Goal: Task Accomplishment & Management: Manage account settings

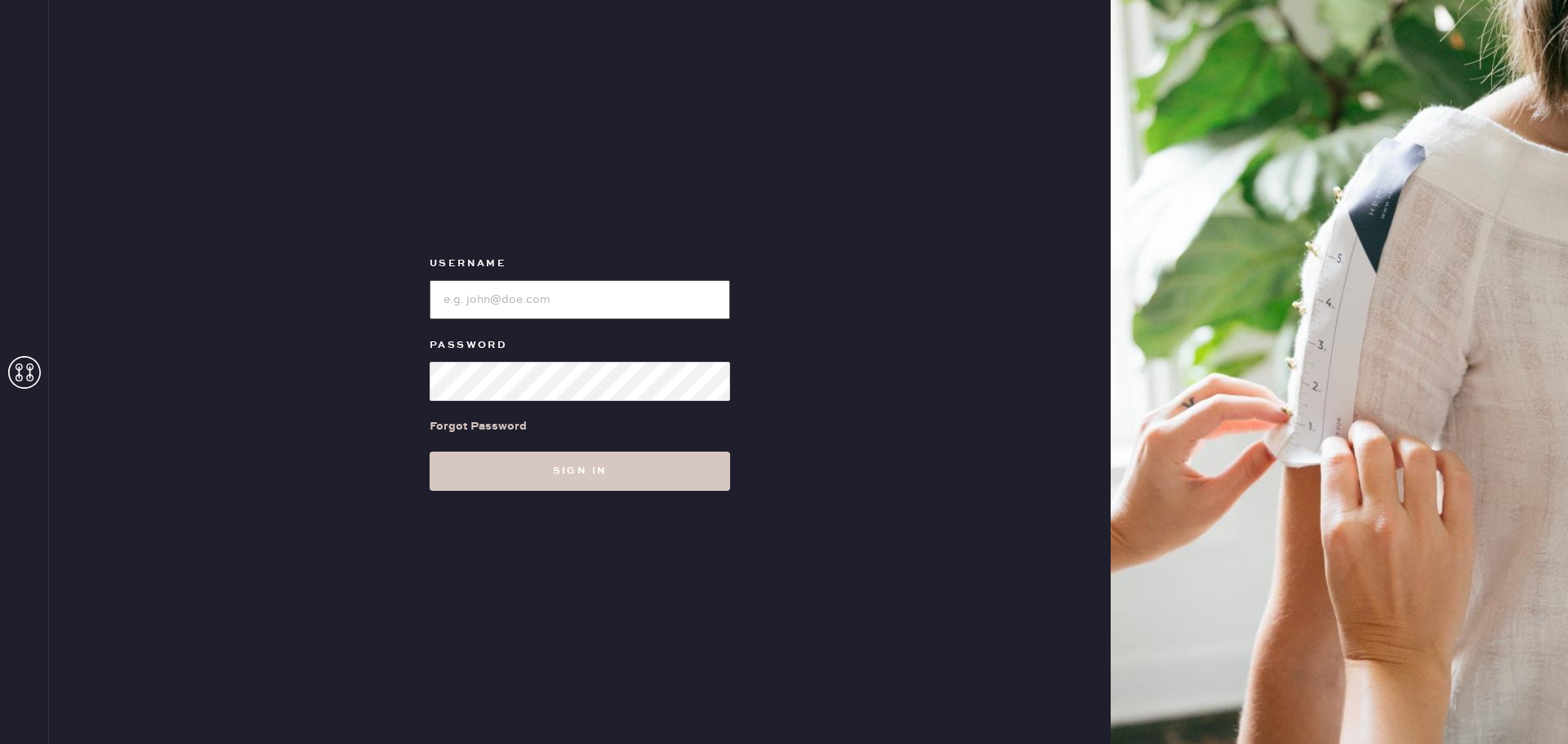
type input "bloomiesseattle"
click at [605, 413] on div "Forgot Password" at bounding box center [579, 427] width 301 height 51
click at [592, 466] on button "Sign in" at bounding box center [579, 471] width 301 height 39
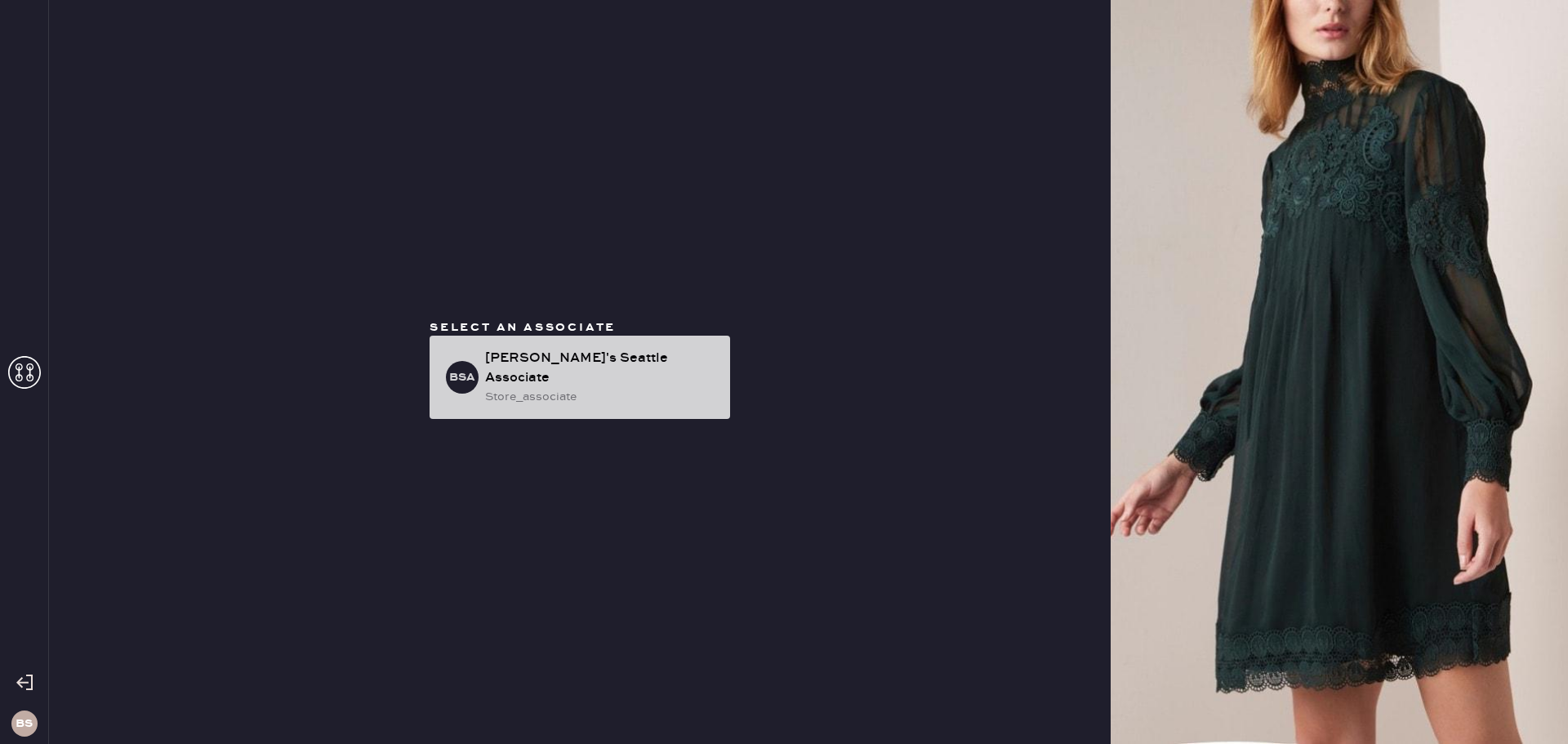
click at [666, 388] on div "store_associate" at bounding box center [600, 397] width 232 height 18
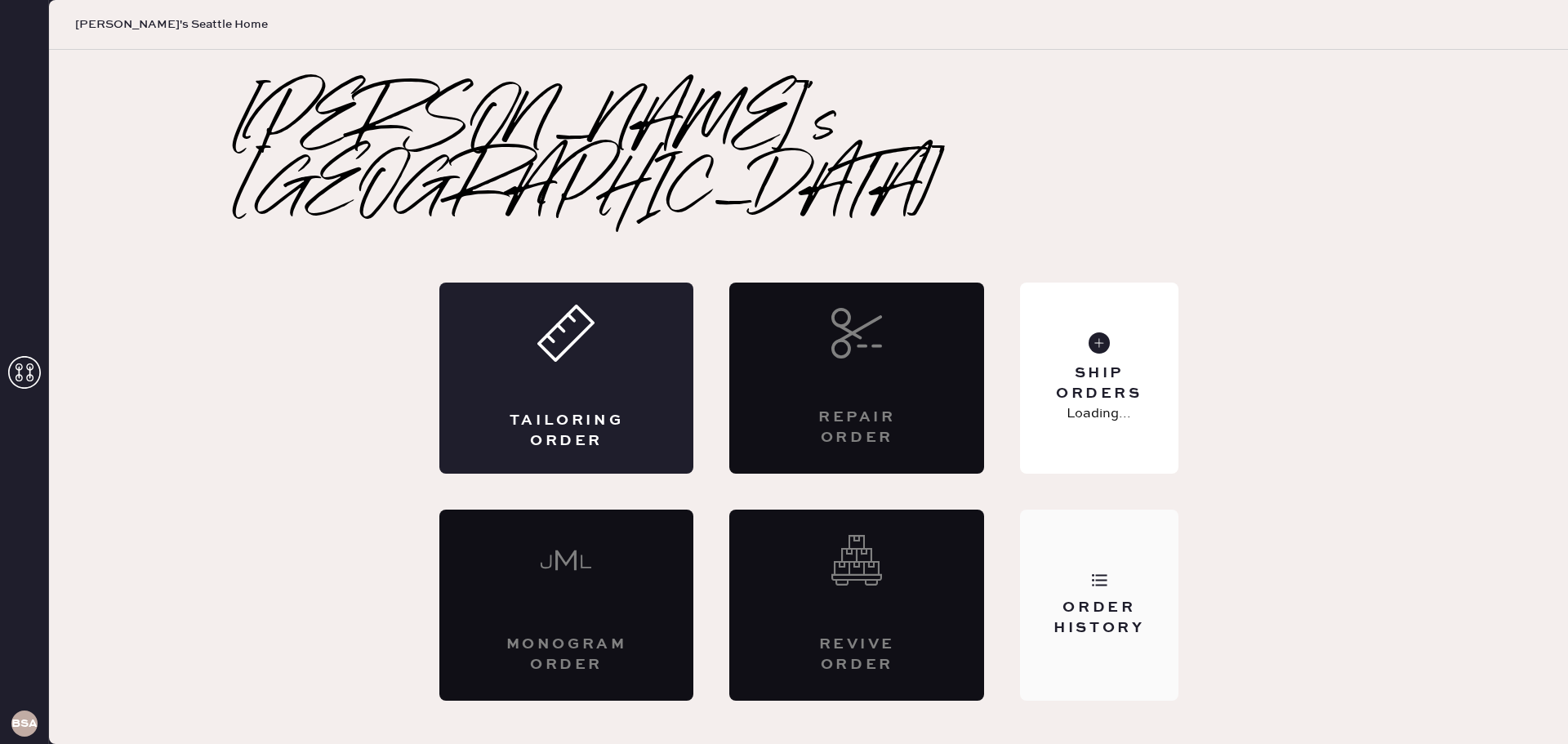
click at [1053, 547] on div "Order History" at bounding box center [1099, 605] width 157 height 191
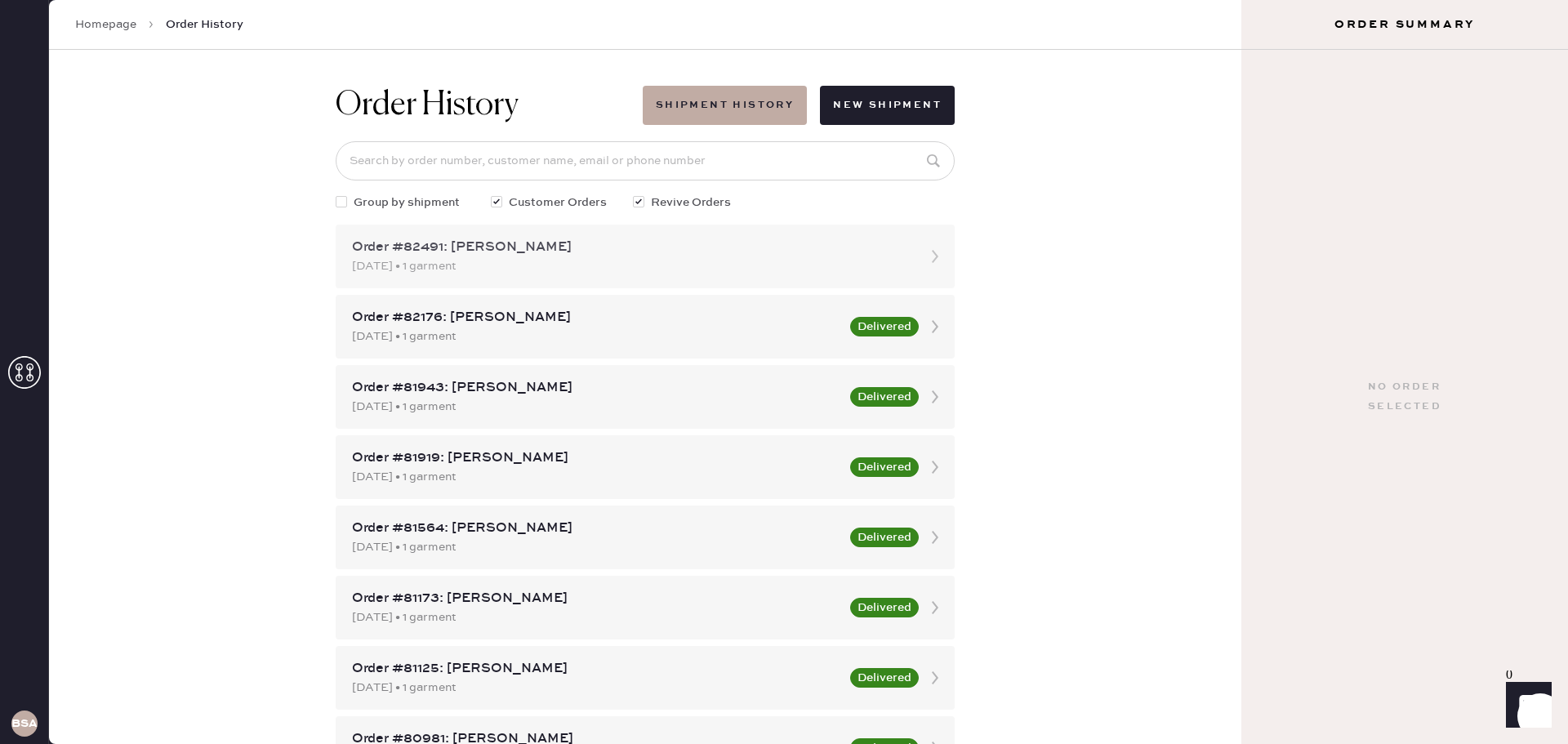
click at [751, 287] on div "Order #82491: [PERSON_NAME] [DATE] • 1 garment" at bounding box center [645, 256] width 619 height 64
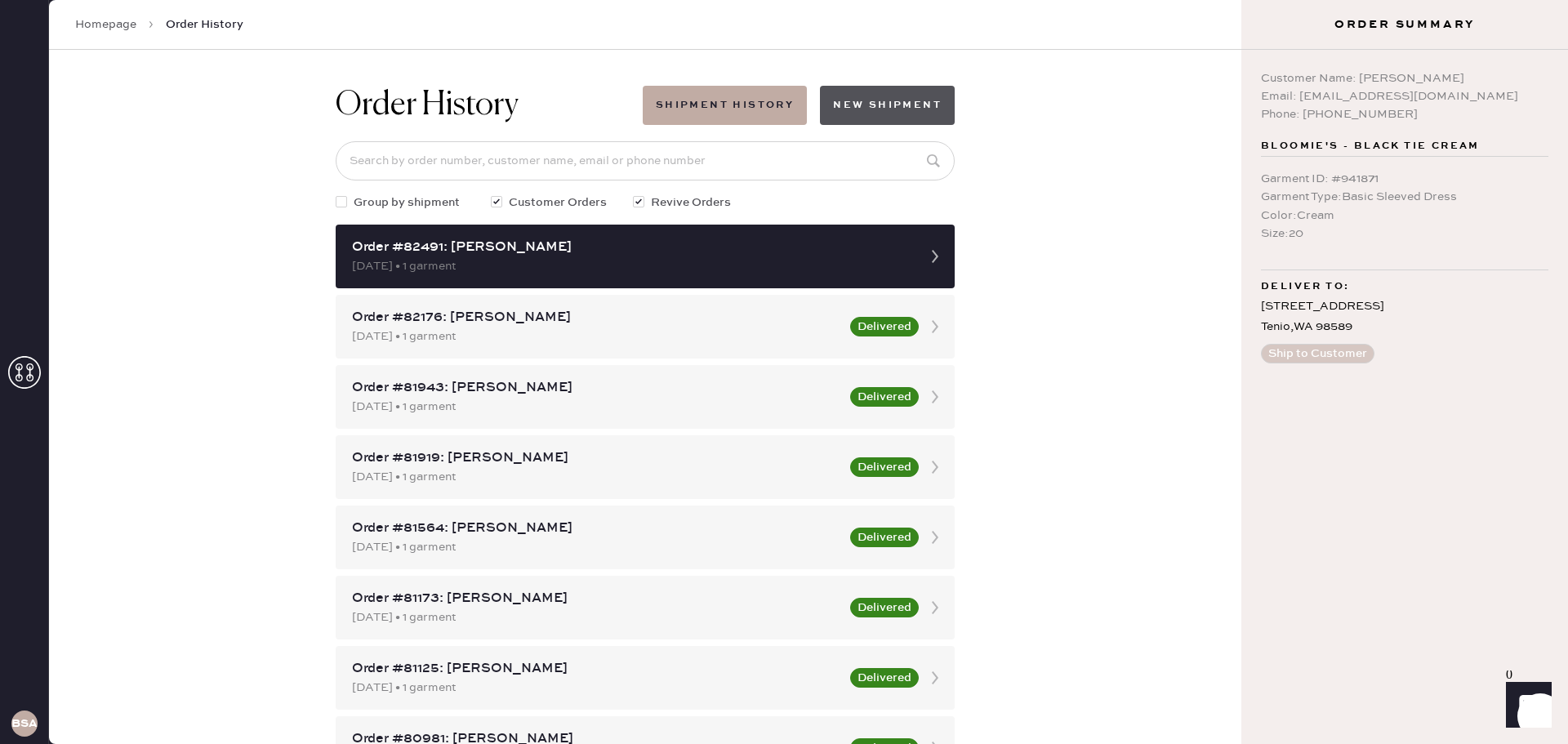
click at [932, 122] on button "New Shipment" at bounding box center [887, 105] width 135 height 39
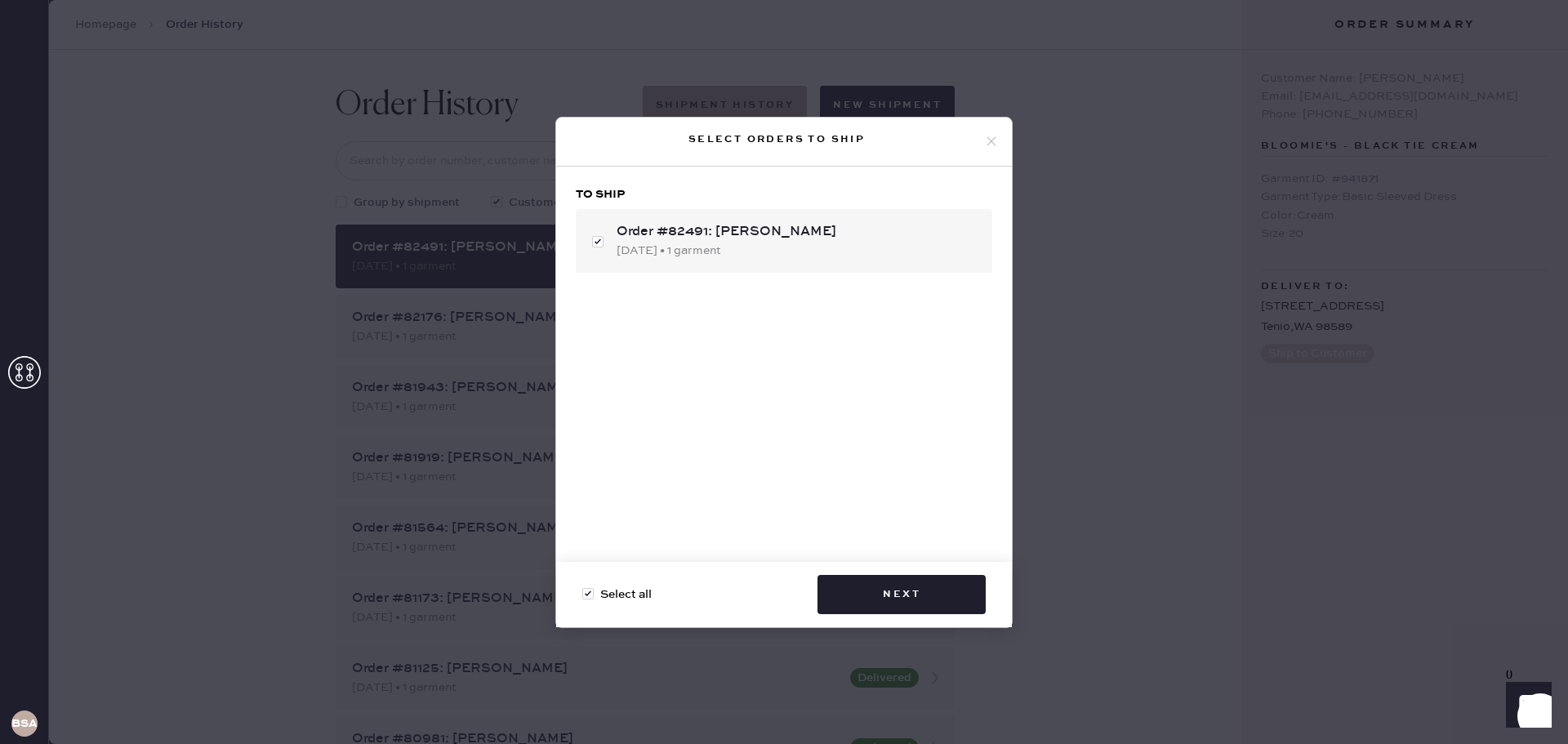
click at [996, 138] on icon at bounding box center [991, 141] width 15 height 15
